Goal: Information Seeking & Learning: Learn about a topic

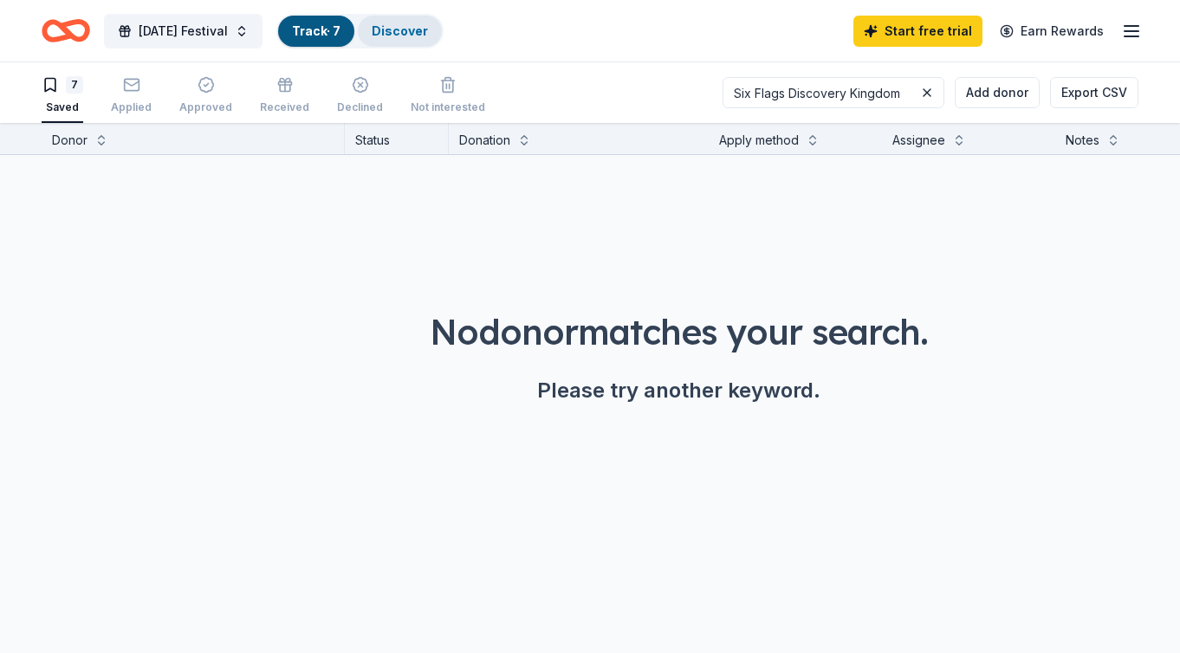
click at [428, 36] on link "Discover" at bounding box center [400, 30] width 56 height 15
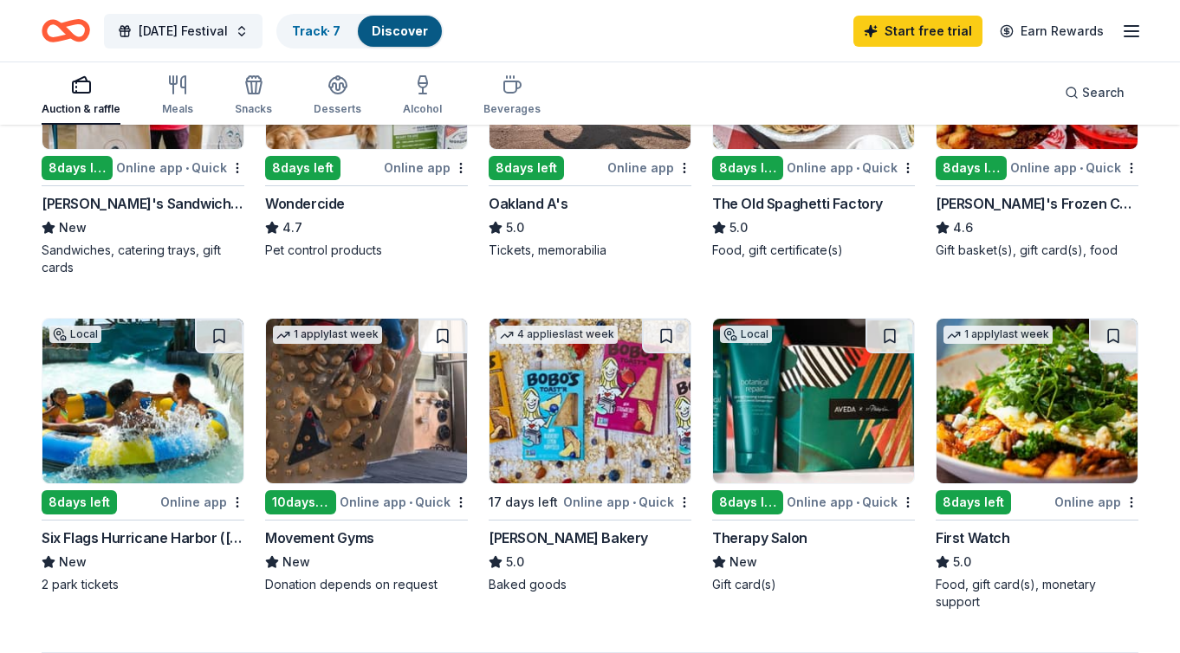
scroll to position [1006, 0]
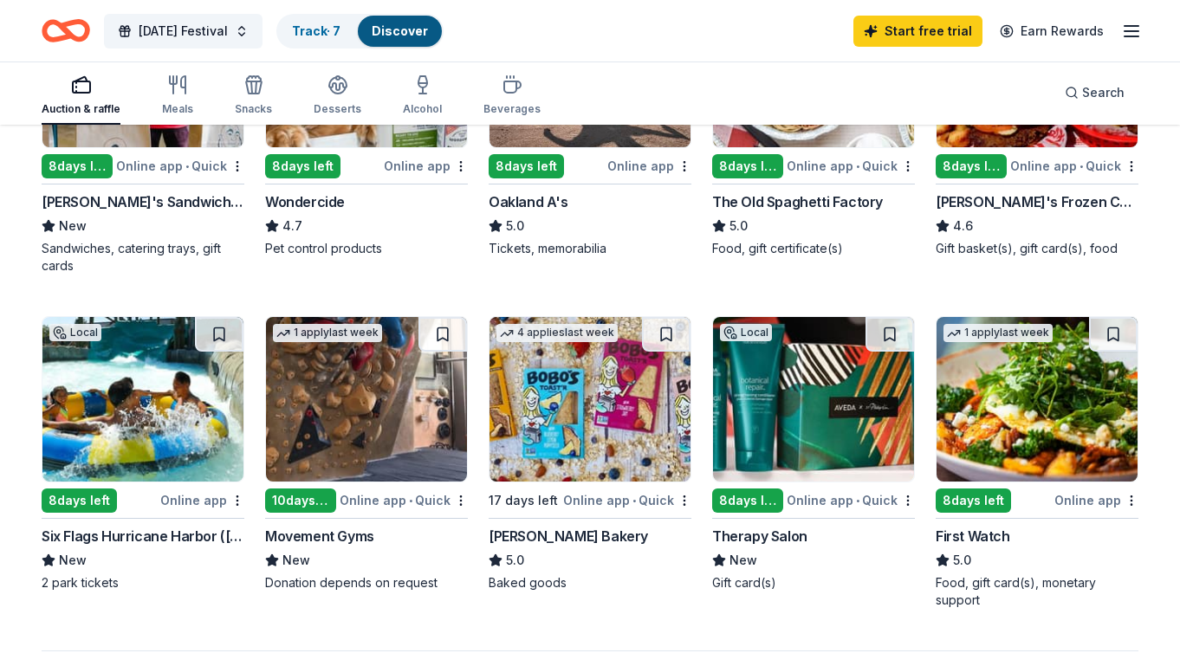
click at [133, 435] on img at bounding box center [142, 399] width 201 height 165
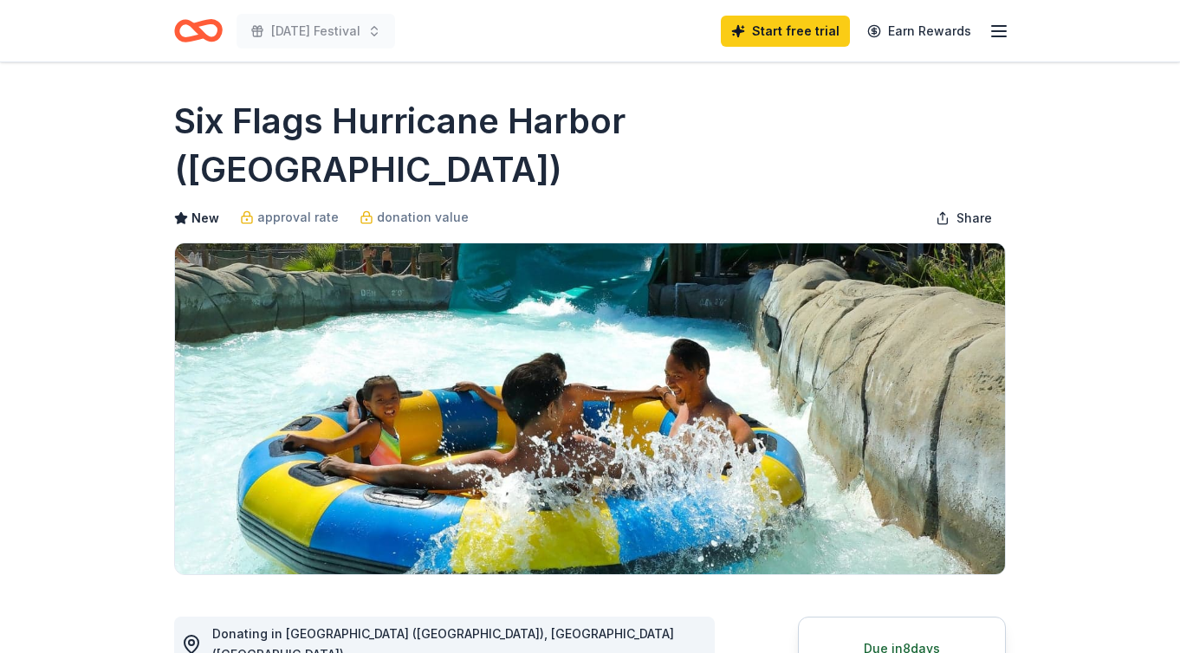
scroll to position [15, 0]
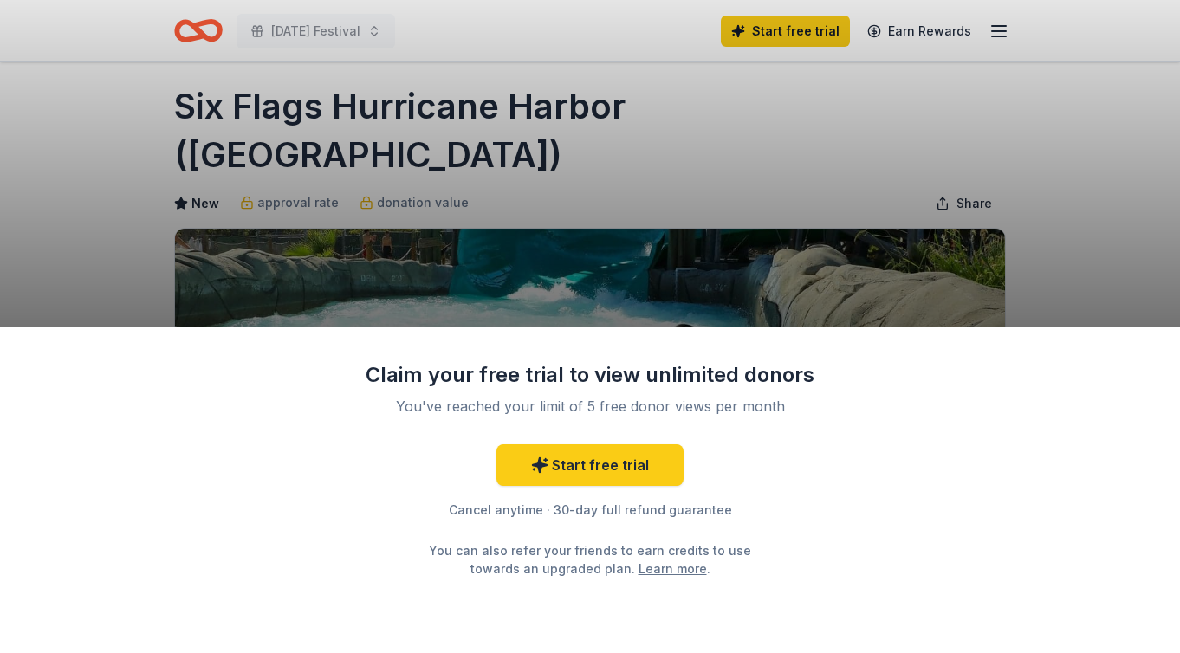
click at [625, 281] on div "Claim your free trial to view unlimited donors You've reached your limit of 5 f…" at bounding box center [590, 326] width 1180 height 653
